Goal: Transaction & Acquisition: Subscribe to service/newsletter

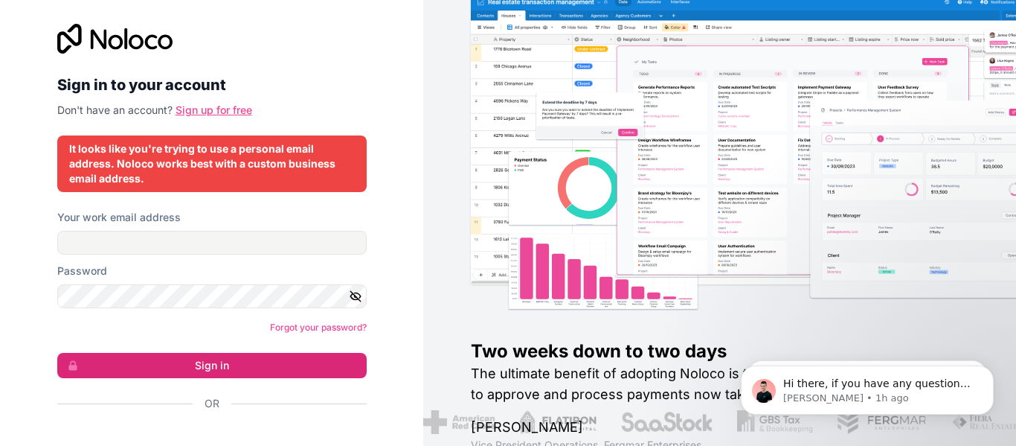
click at [216, 112] on link "Sign up for free" at bounding box center [214, 109] width 77 height 13
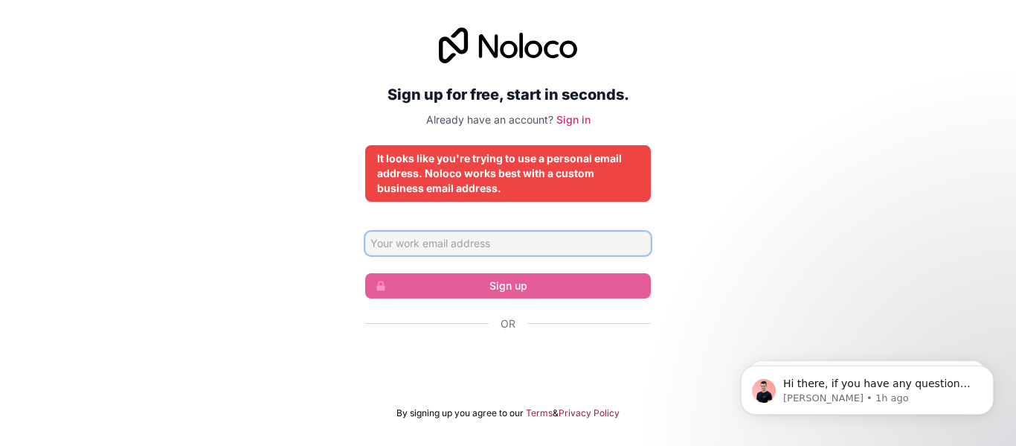
click at [538, 243] on input "Email address" at bounding box center [508, 243] width 286 height 24
